Goal: Task Accomplishment & Management: Use online tool/utility

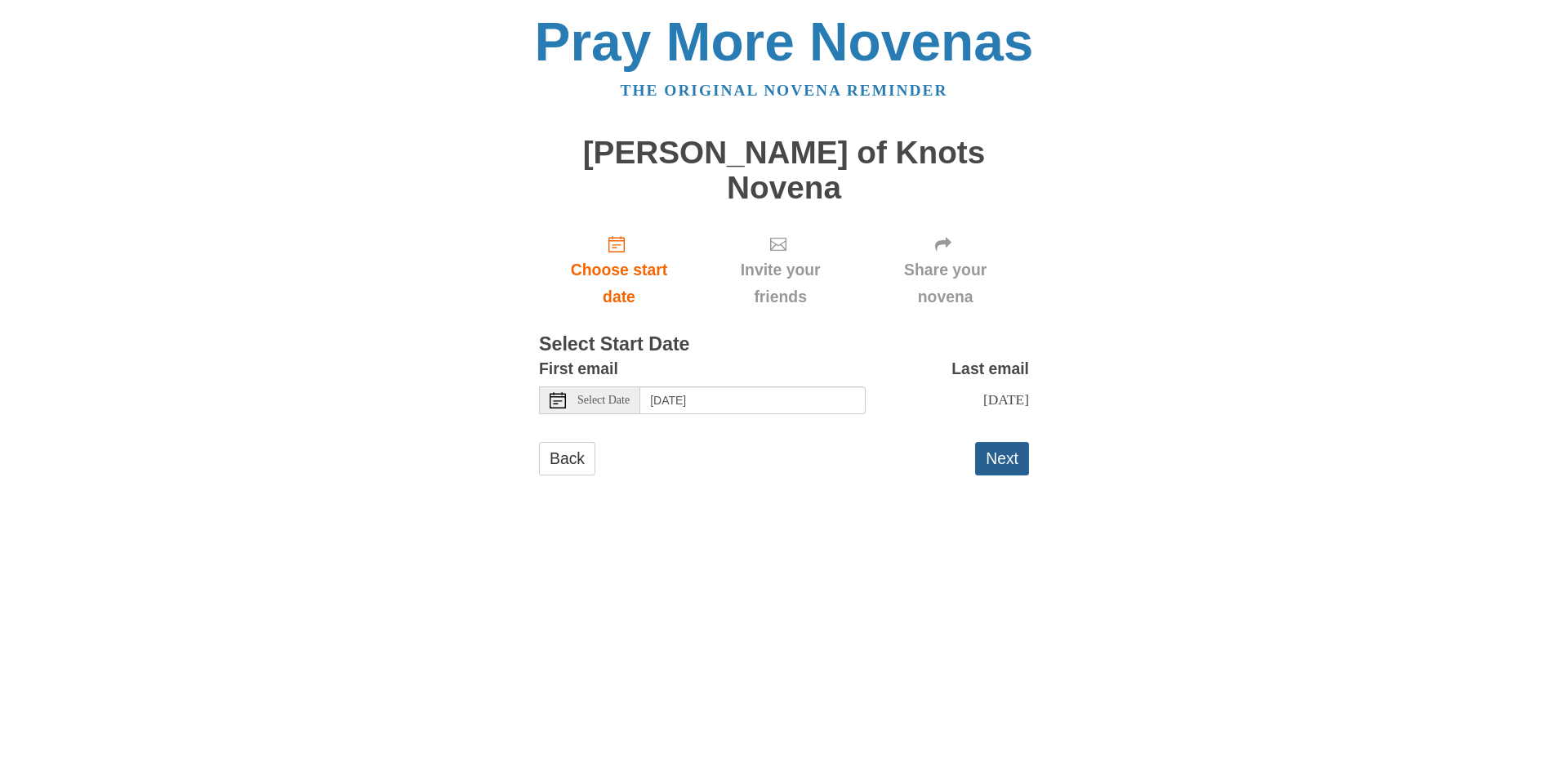
click at [994, 442] on button "Next" at bounding box center [1002, 458] width 54 height 33
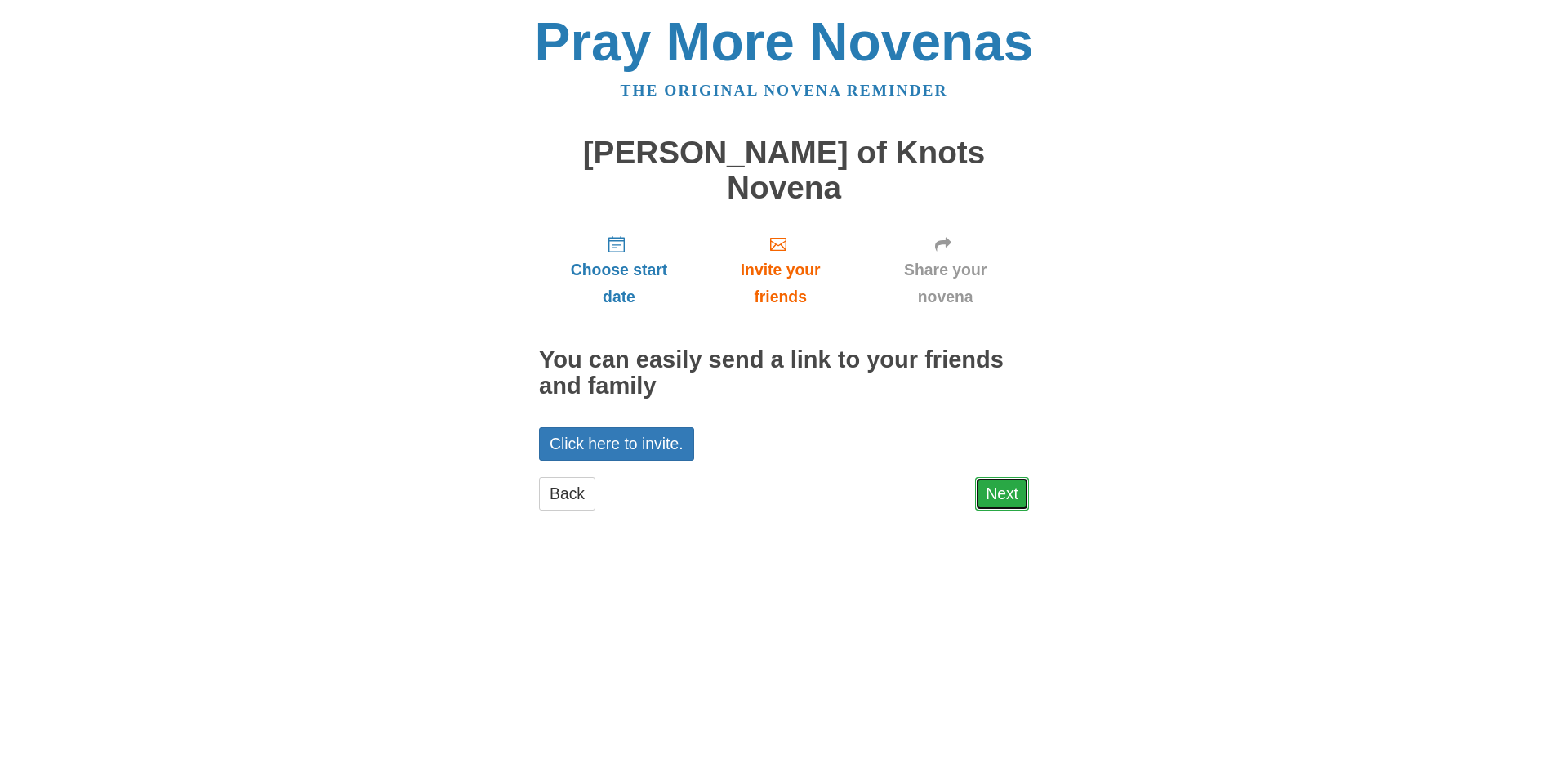
click at [1000, 476] on link "Next" at bounding box center [1002, 493] width 54 height 33
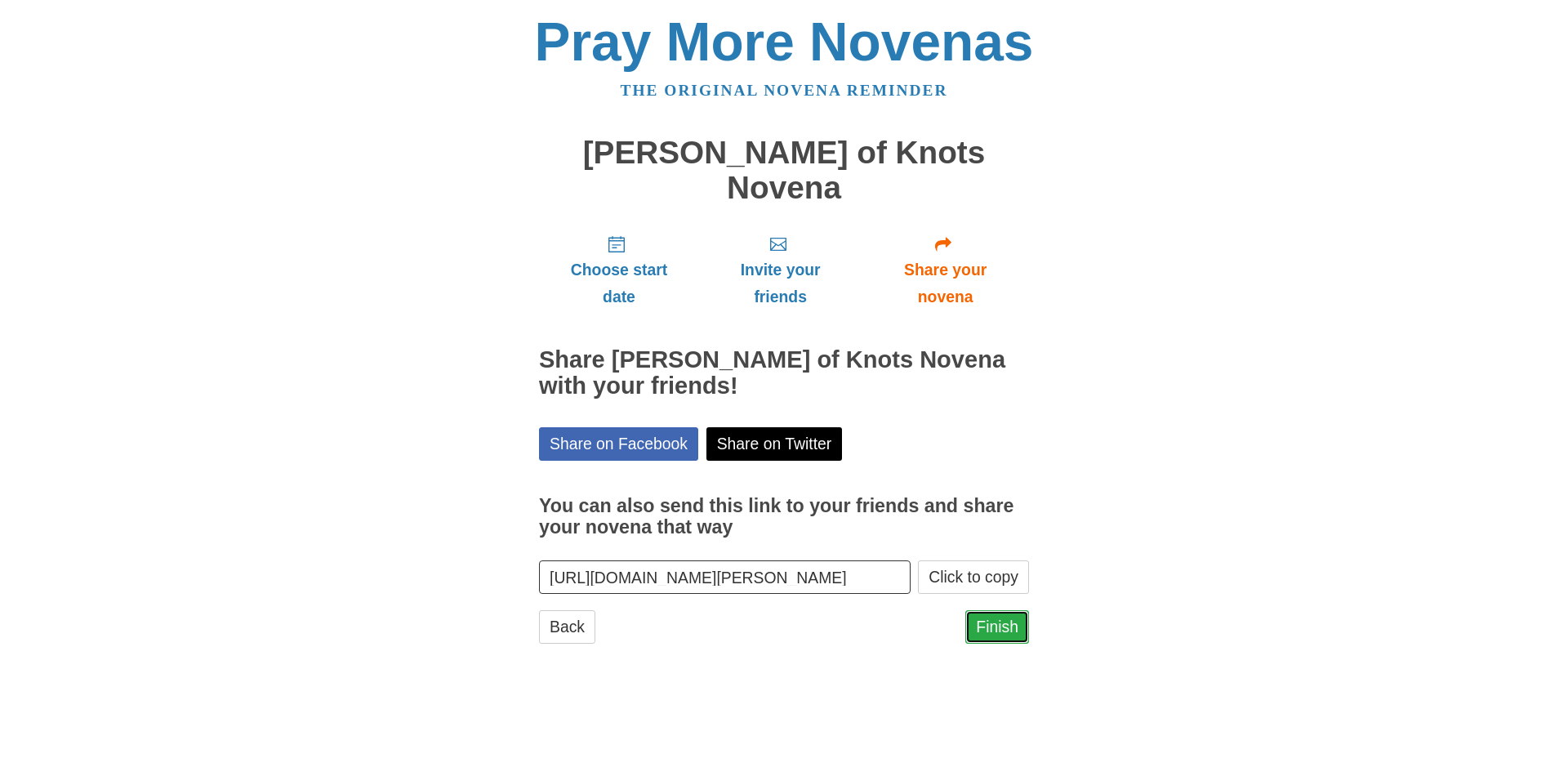
click at [988, 610] on link "Finish" at bounding box center [997, 627] width 64 height 33
